Goal: Obtain resource: Obtain resource

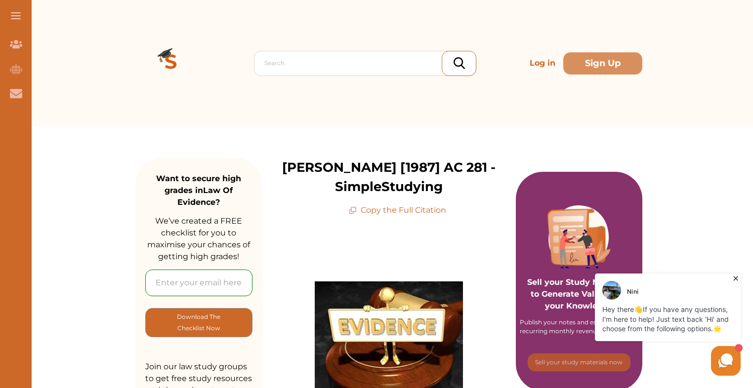
click at [407, 214] on p "Copy the Full Citation" at bounding box center [397, 210] width 97 height 12
click at [352, 209] on icon at bounding box center [353, 210] width 8 height 8
click at [366, 210] on p "Copy the Full Citation" at bounding box center [397, 210] width 97 height 12
click at [356, 208] on icon at bounding box center [353, 210] width 8 height 8
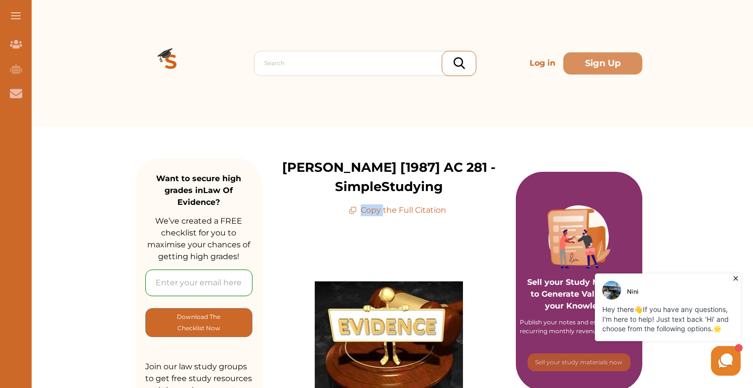
click at [356, 208] on icon at bounding box center [353, 210] width 8 height 8
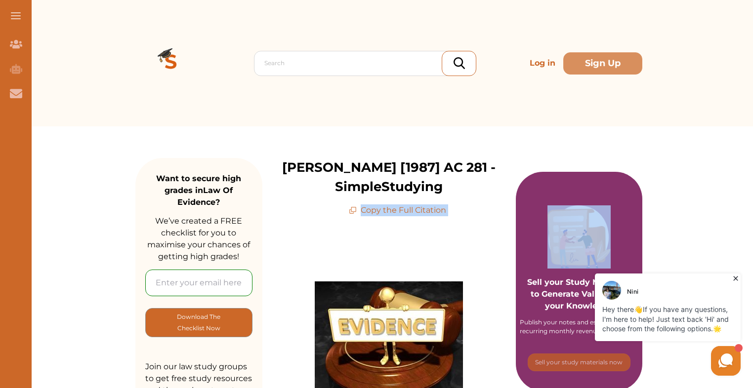
click at [356, 208] on icon at bounding box center [353, 210] width 8 height 8
drag, startPoint x: 356, startPoint y: 208, endPoint x: 385, endPoint y: 218, distance: 31.1
click at [368, 212] on p "Copy the Full Citation" at bounding box center [397, 210] width 97 height 12
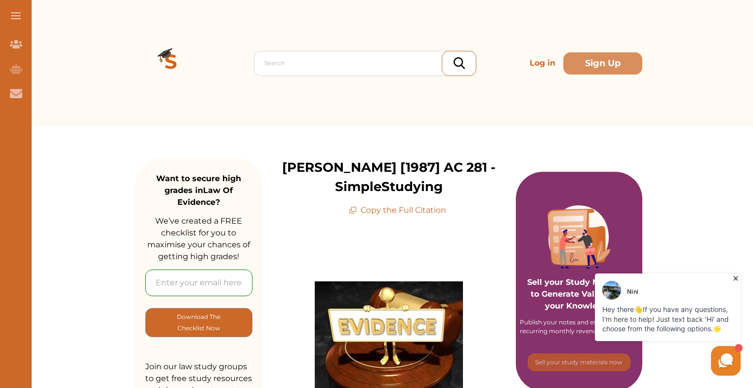
click at [355, 208] on icon at bounding box center [353, 210] width 8 height 8
click at [356, 208] on icon at bounding box center [353, 210] width 8 height 8
click at [379, 208] on p "Copy the Full Citation" at bounding box center [397, 210] width 97 height 12
click at [436, 214] on p "Copy the Full Citation" at bounding box center [397, 210] width 97 height 12
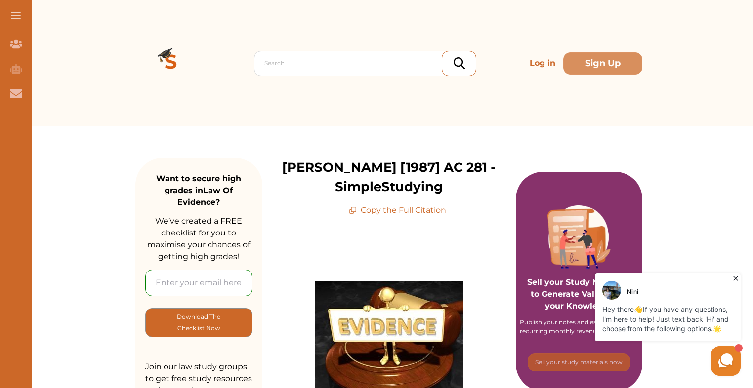
click at [428, 209] on p "Copy the Full Citation" at bounding box center [397, 210] width 97 height 12
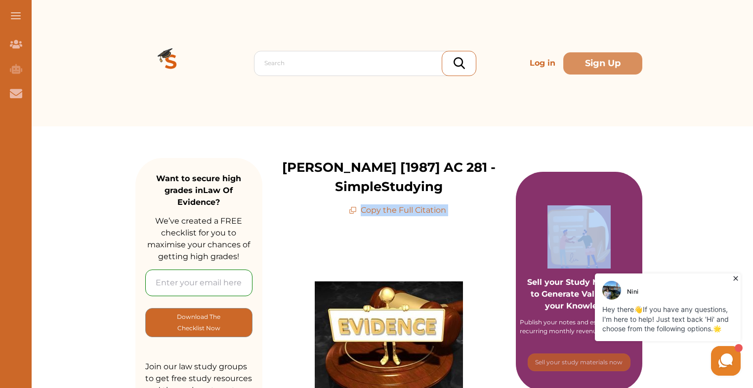
click at [428, 209] on p "Copy the Full Citation" at bounding box center [397, 210] width 97 height 12
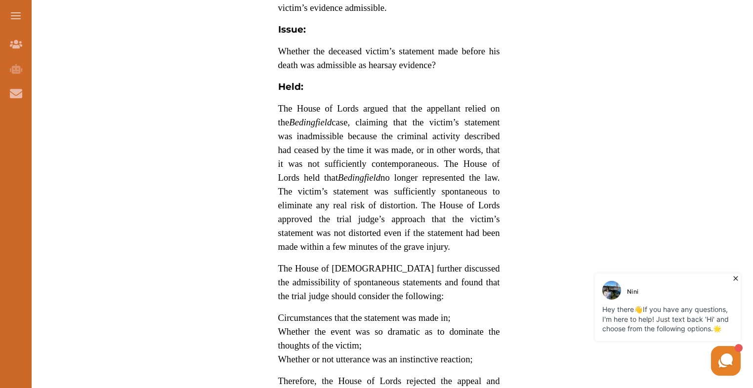
scroll to position [1185, 0]
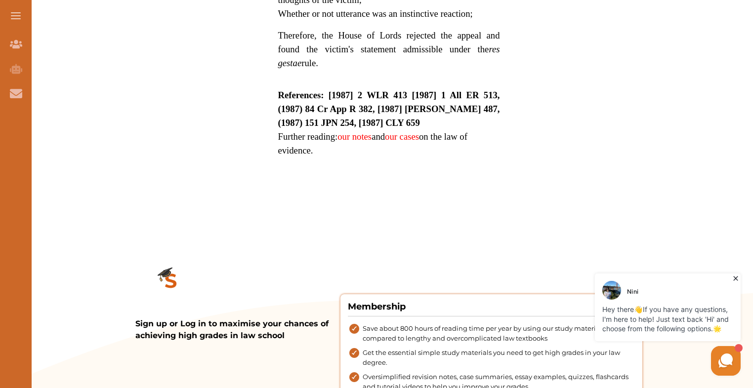
click at [327, 90] on strong "References: [1987] 2 WLR 413 [1987] 1 All ER 513, (1987) 84 Cr App R 382, [1987…" at bounding box center [389, 109] width 222 height 38
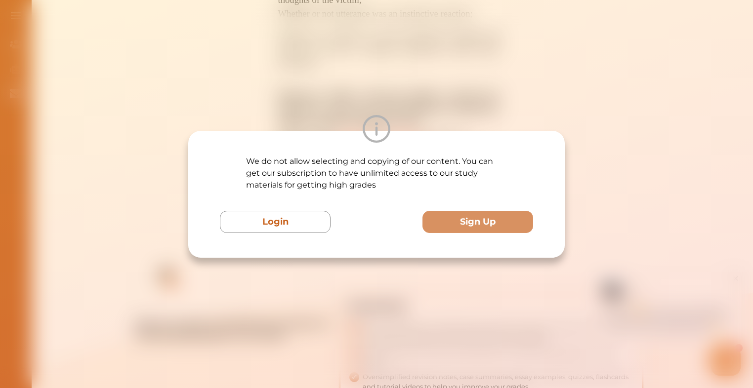
click at [319, 74] on div "We do not allow selecting and copying of our content. You can get our subscript…" at bounding box center [376, 194] width 753 height 388
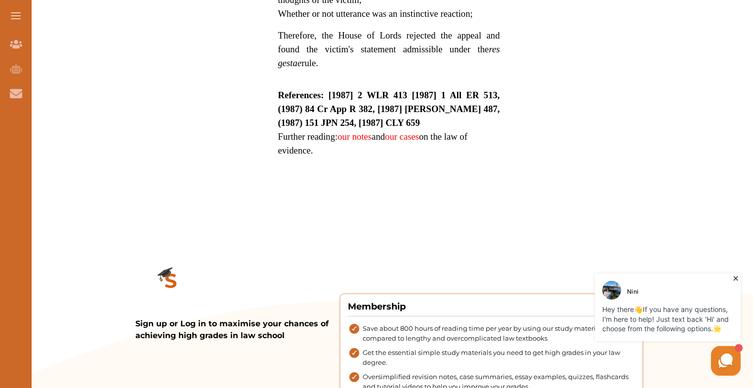
drag, startPoint x: 273, startPoint y: 82, endPoint x: 438, endPoint y: 133, distance: 173.7
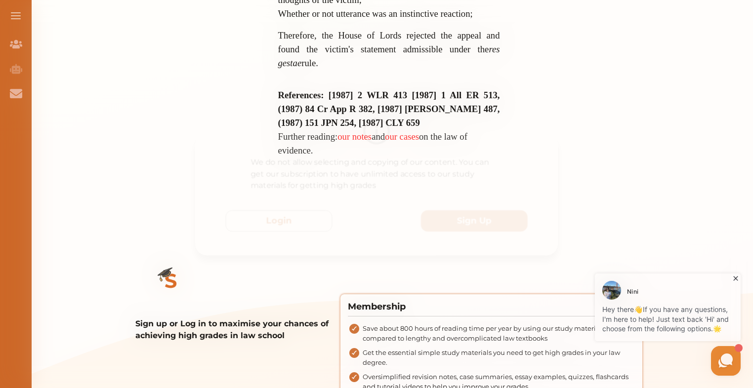
click at [416, 87] on div "We do not allow selecting and copying of our content. You can get our subscript…" at bounding box center [376, 194] width 753 height 388
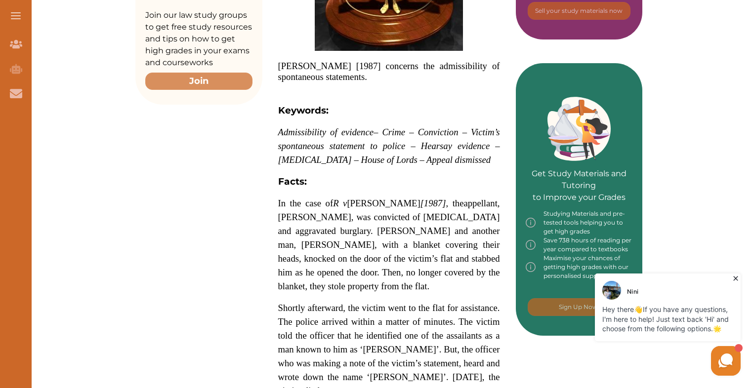
scroll to position [346, 0]
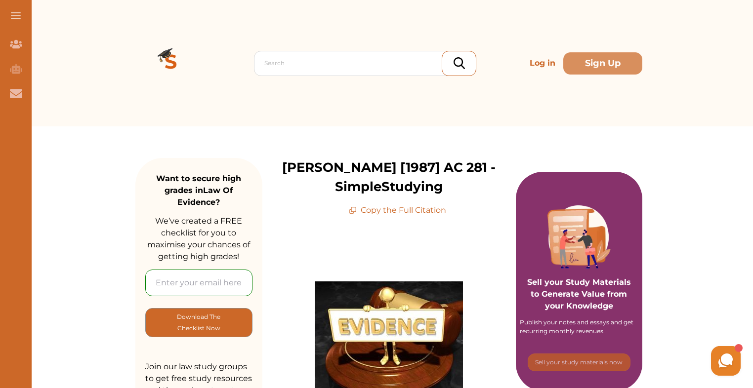
click at [372, 212] on p "Copy the Full Citation" at bounding box center [397, 210] width 97 height 12
